Goal: Check status: Check status

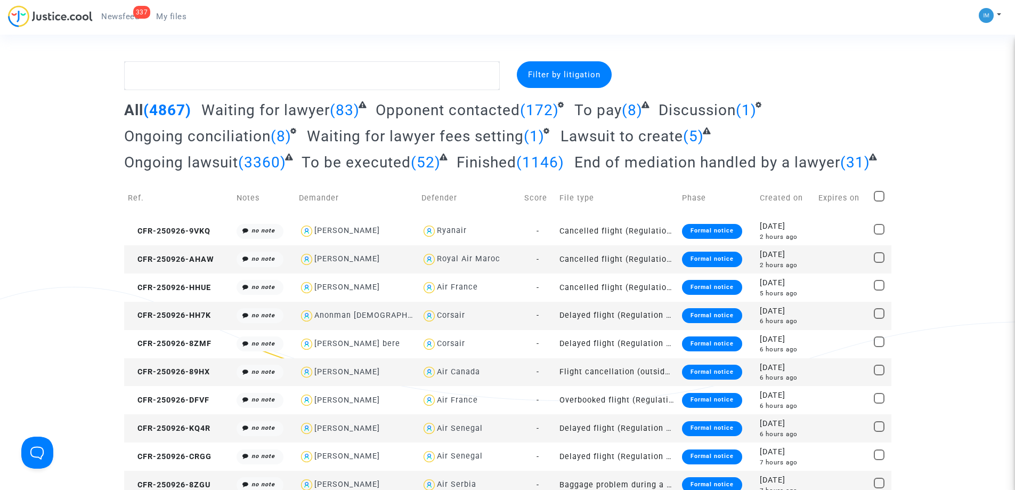
click at [387, 159] on span "To be executed" at bounding box center [356, 162] width 109 height 18
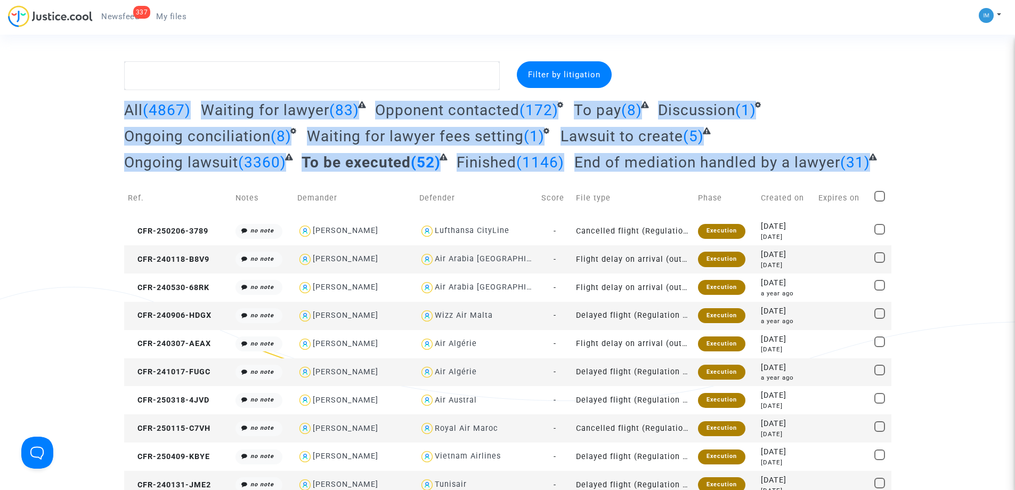
drag, startPoint x: 728, startPoint y: 224, endPoint x: 948, endPoint y: 287, distance: 228.7
